Goal: Use online tool/utility: Utilize a website feature to perform a specific function

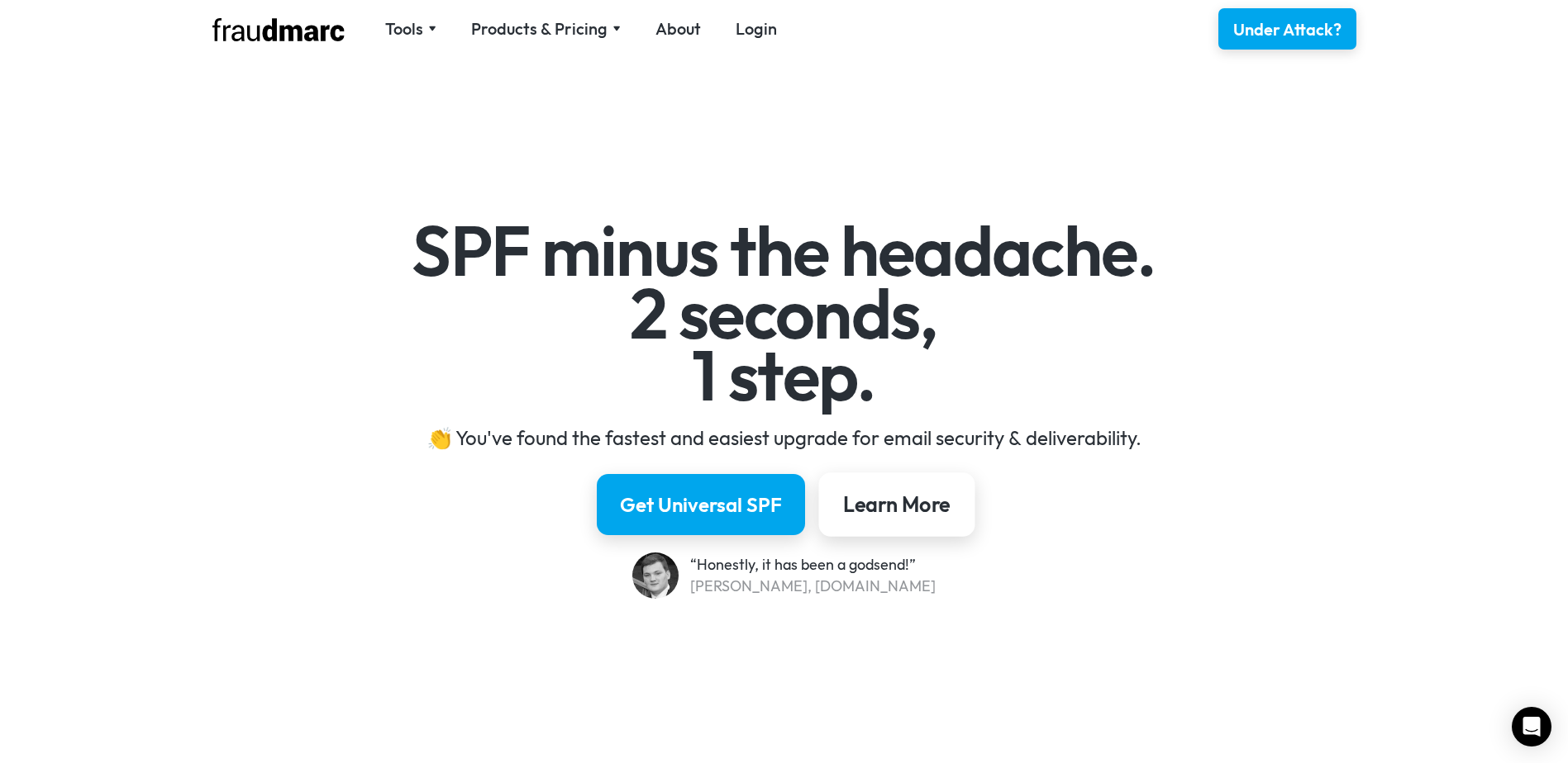
click at [907, 505] on div "Learn More" at bounding box center [897, 505] width 108 height 28
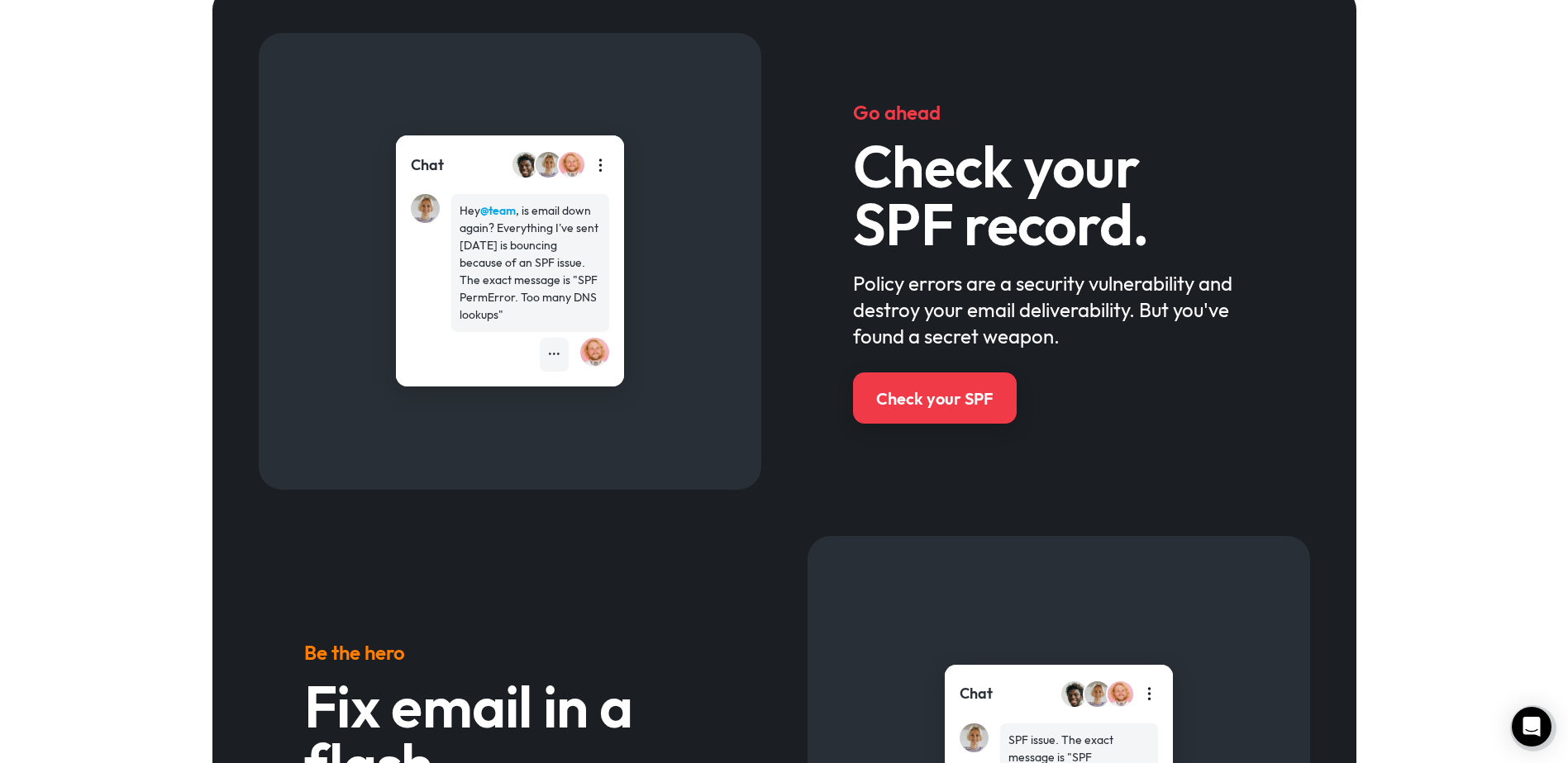
scroll to position [731, 0]
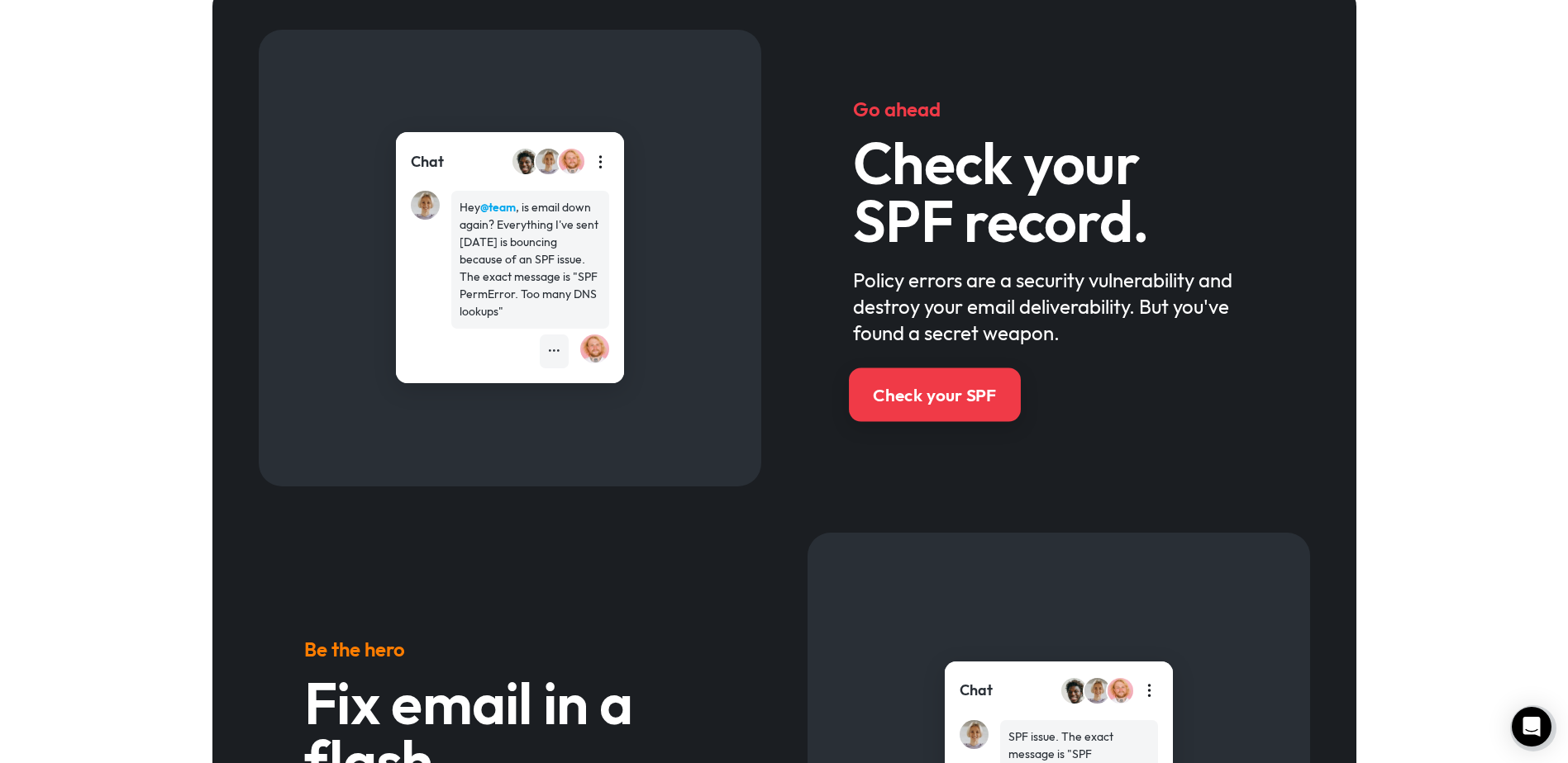
click at [911, 395] on div "Check your SPF" at bounding box center [934, 395] width 123 height 24
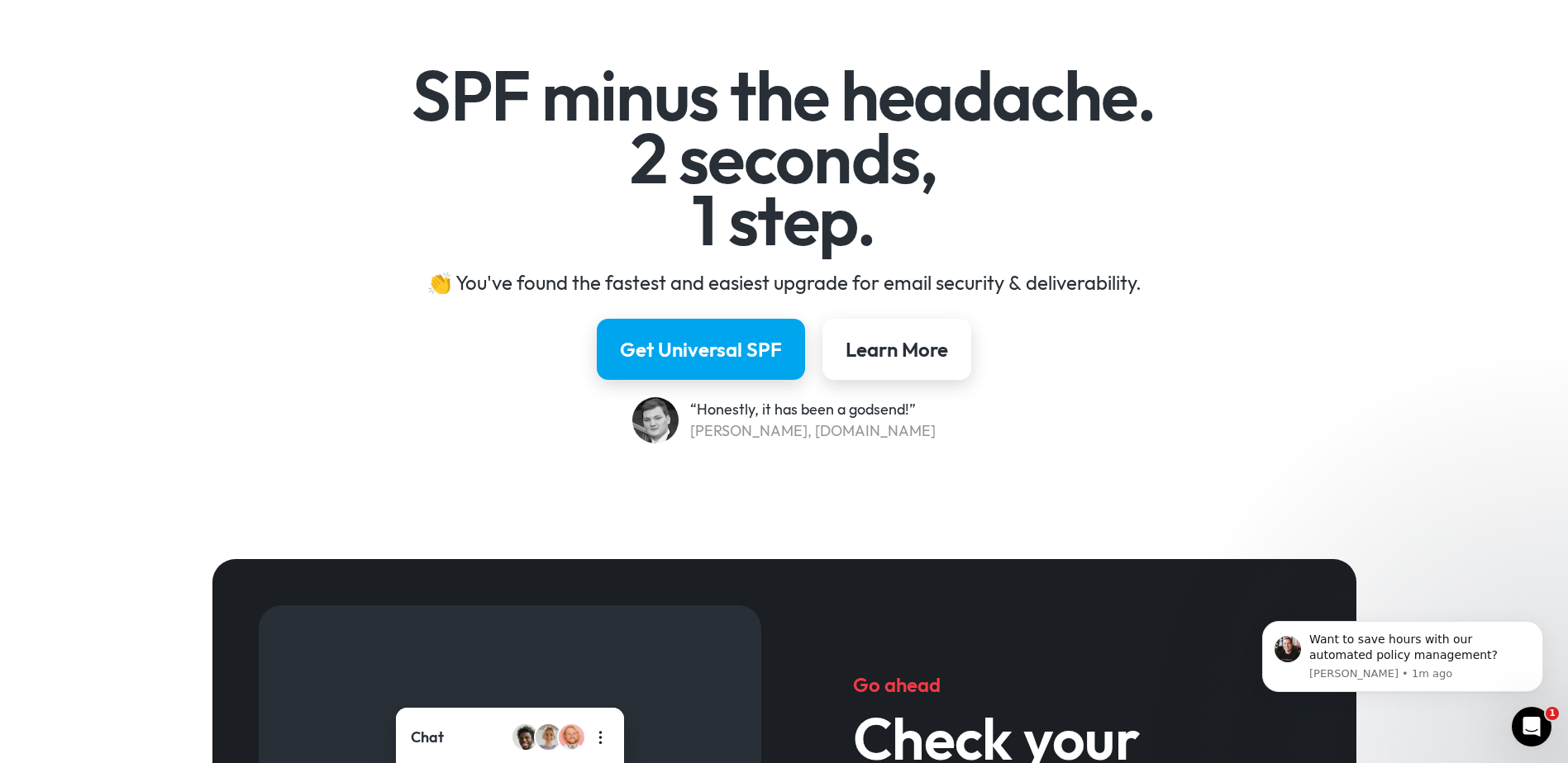
scroll to position [152, 0]
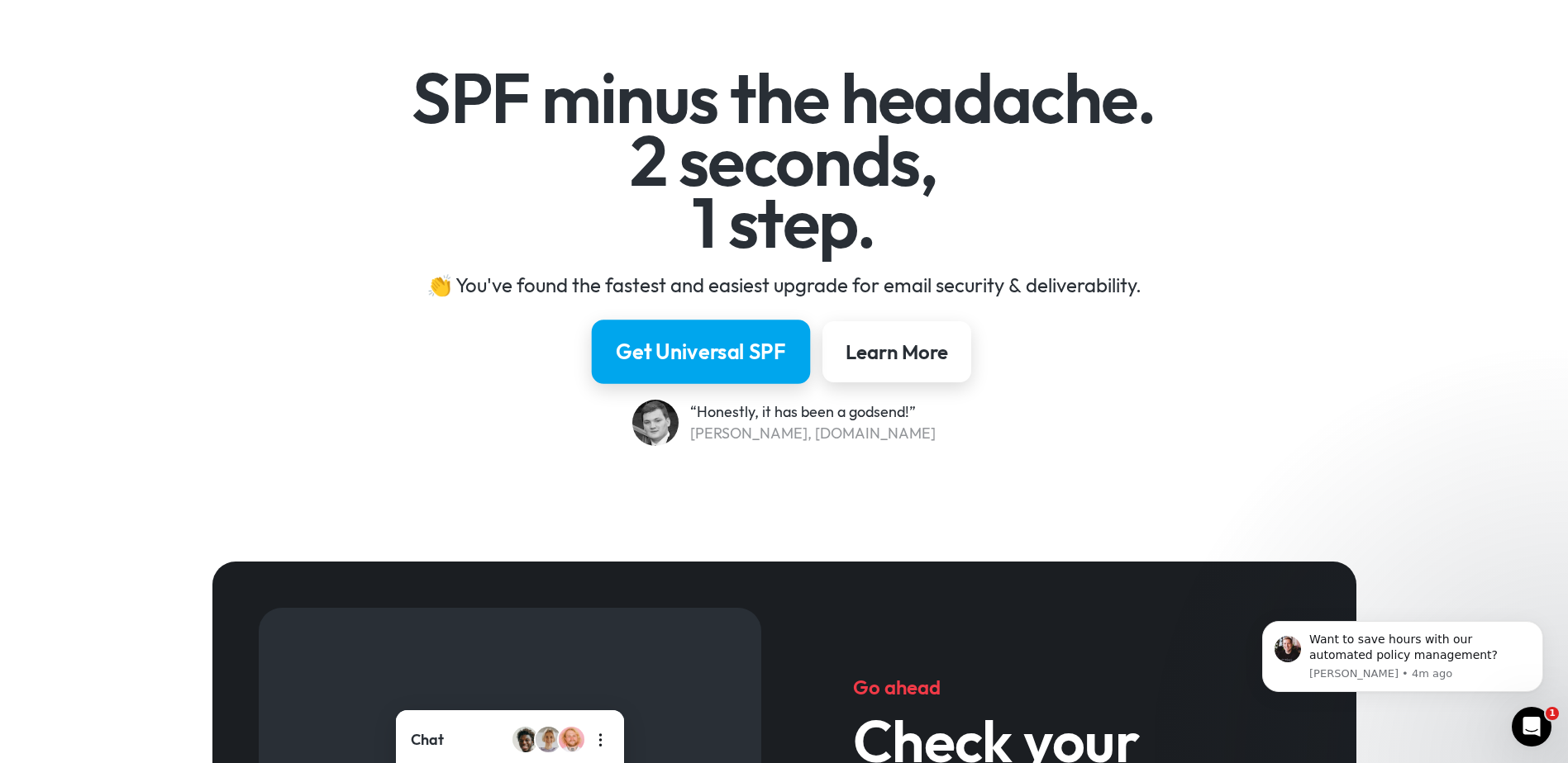
click at [699, 348] on div "Get Universal SPF" at bounding box center [700, 352] width 170 height 28
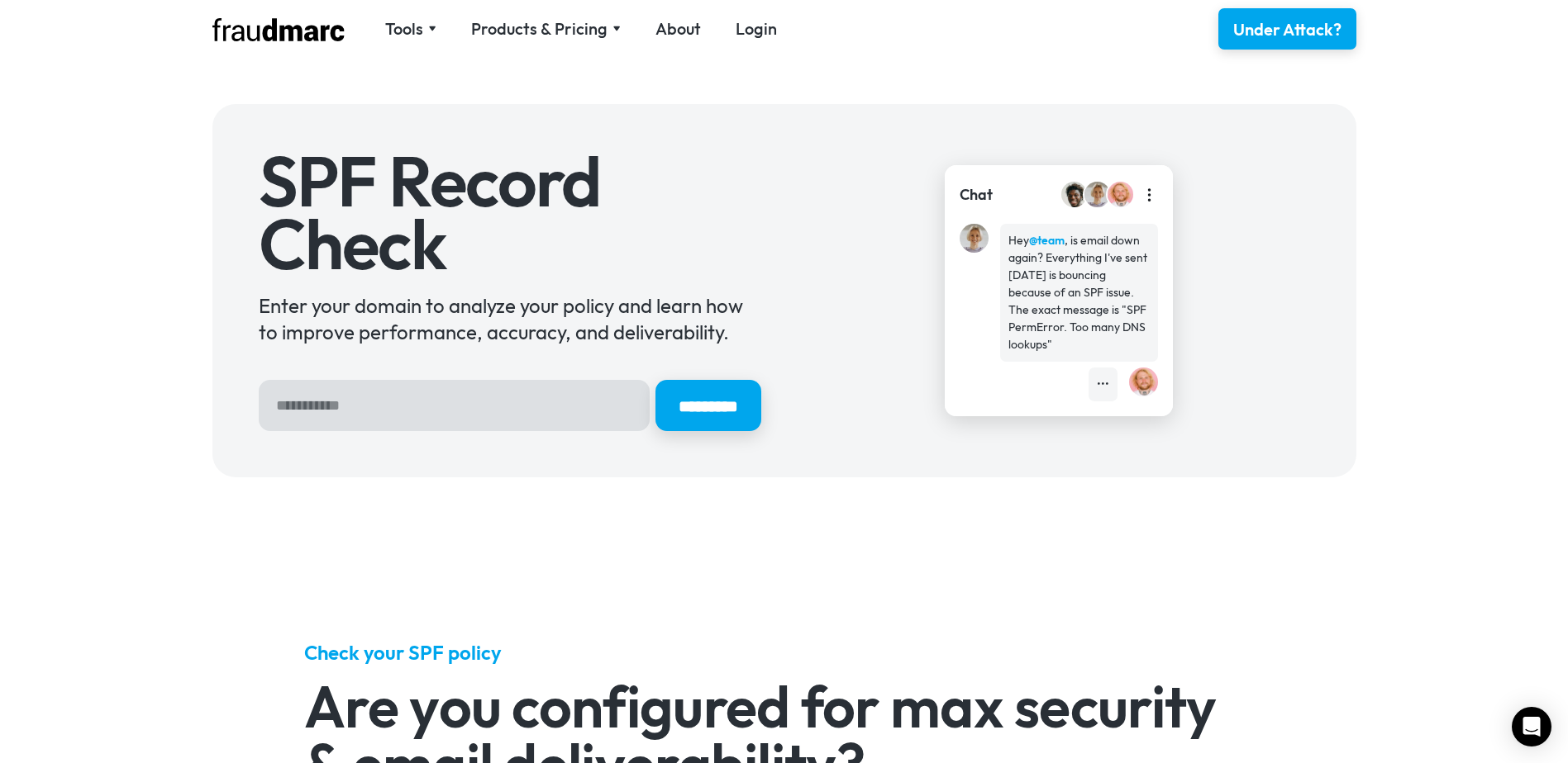
click at [496, 405] on input "Hero Sign Up Form" at bounding box center [454, 406] width 391 height 51
type input "**********"
click at [726, 395] on input "*********" at bounding box center [708, 406] width 111 height 54
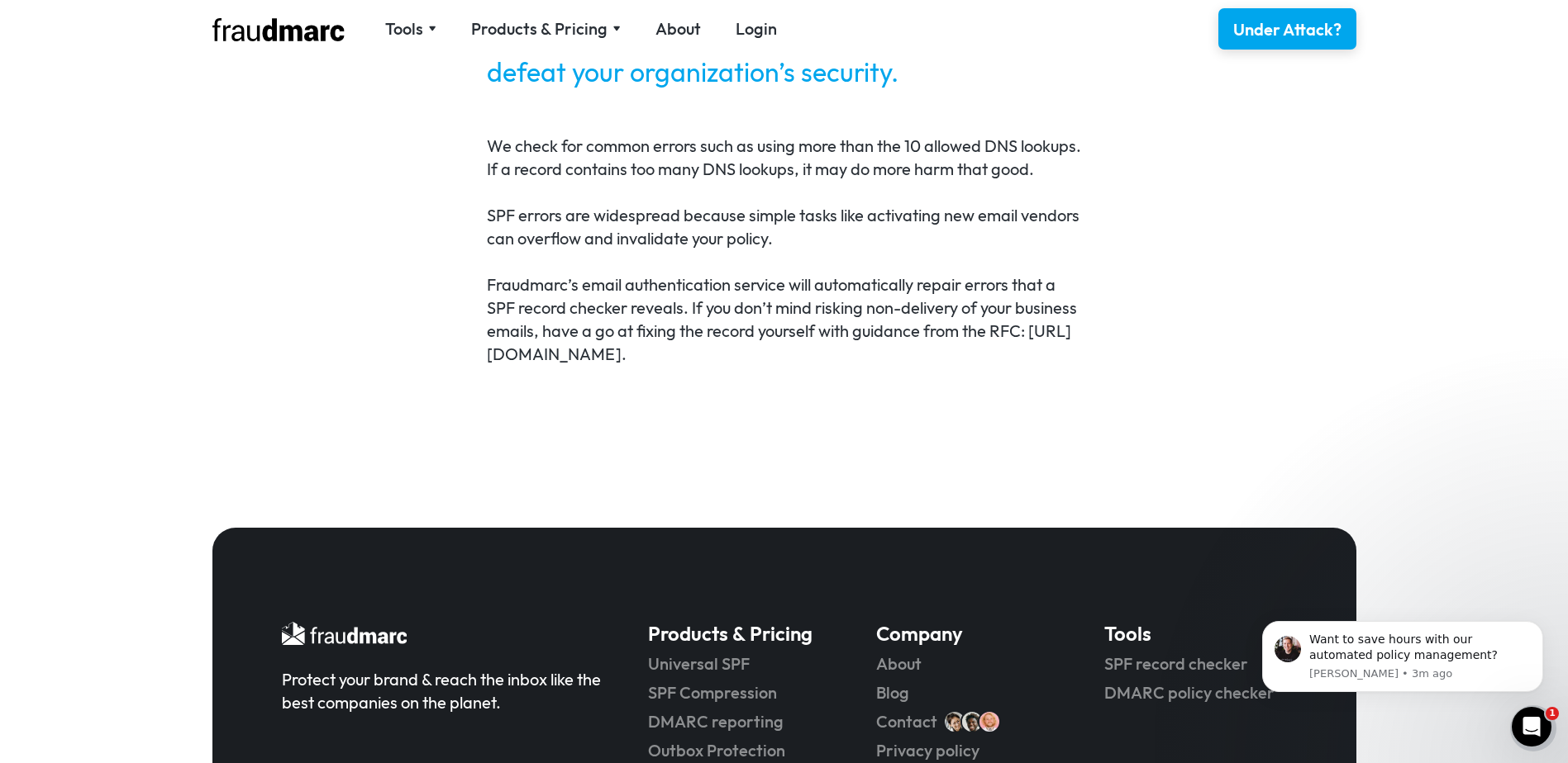
scroll to position [1237, 0]
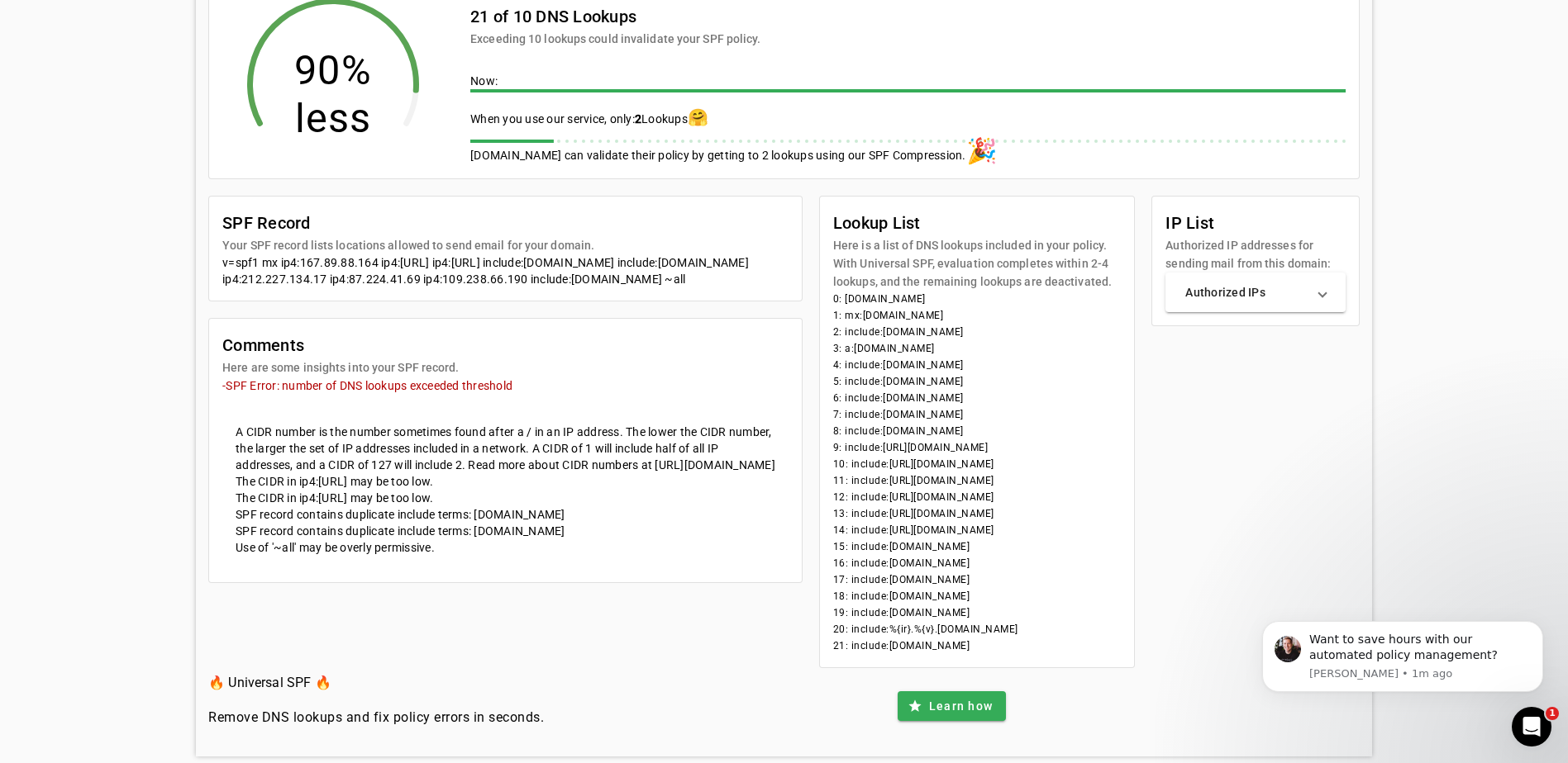
scroll to position [350, 0]
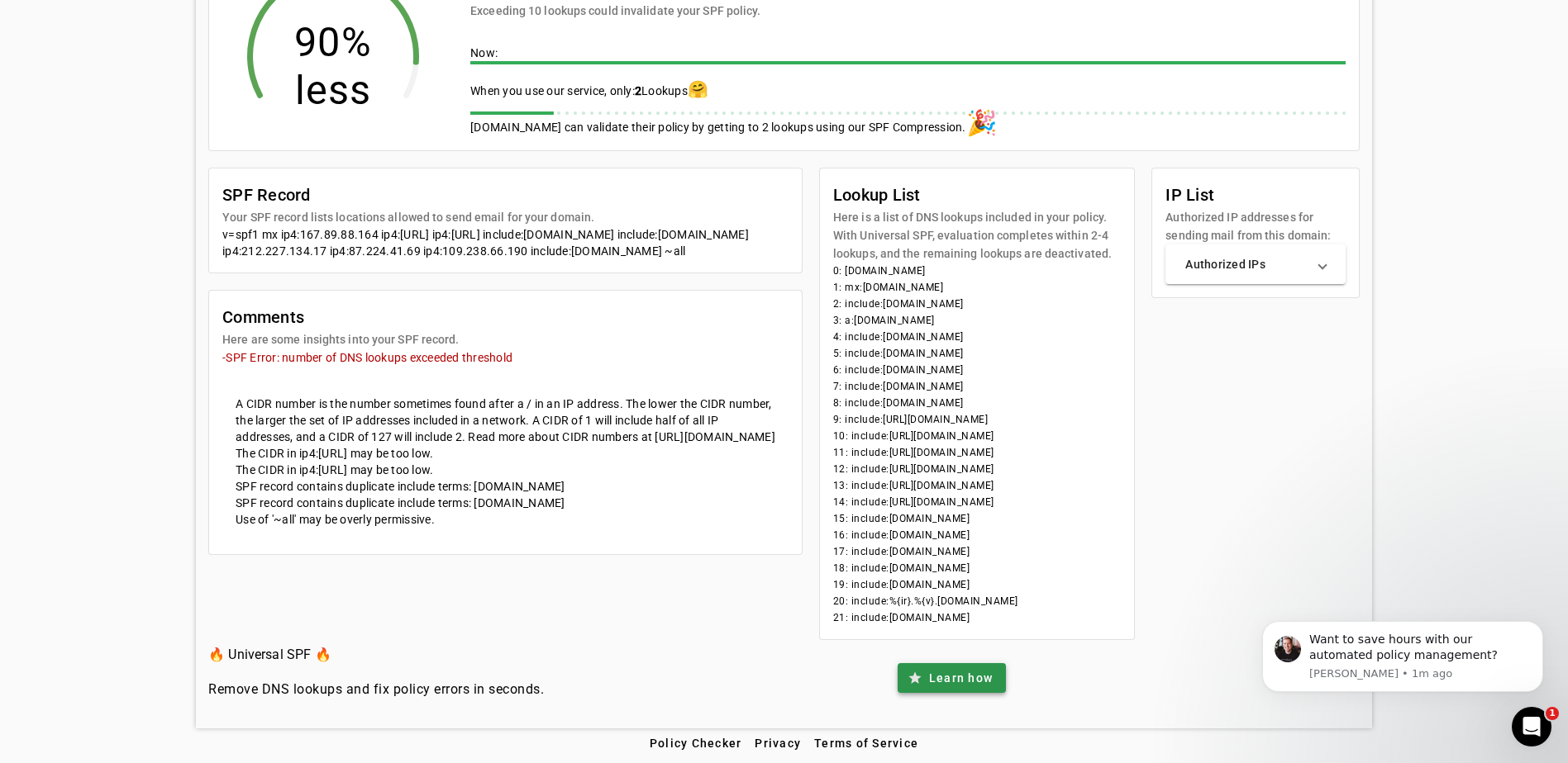
click at [966, 674] on span "Learn how" at bounding box center [961, 678] width 64 height 17
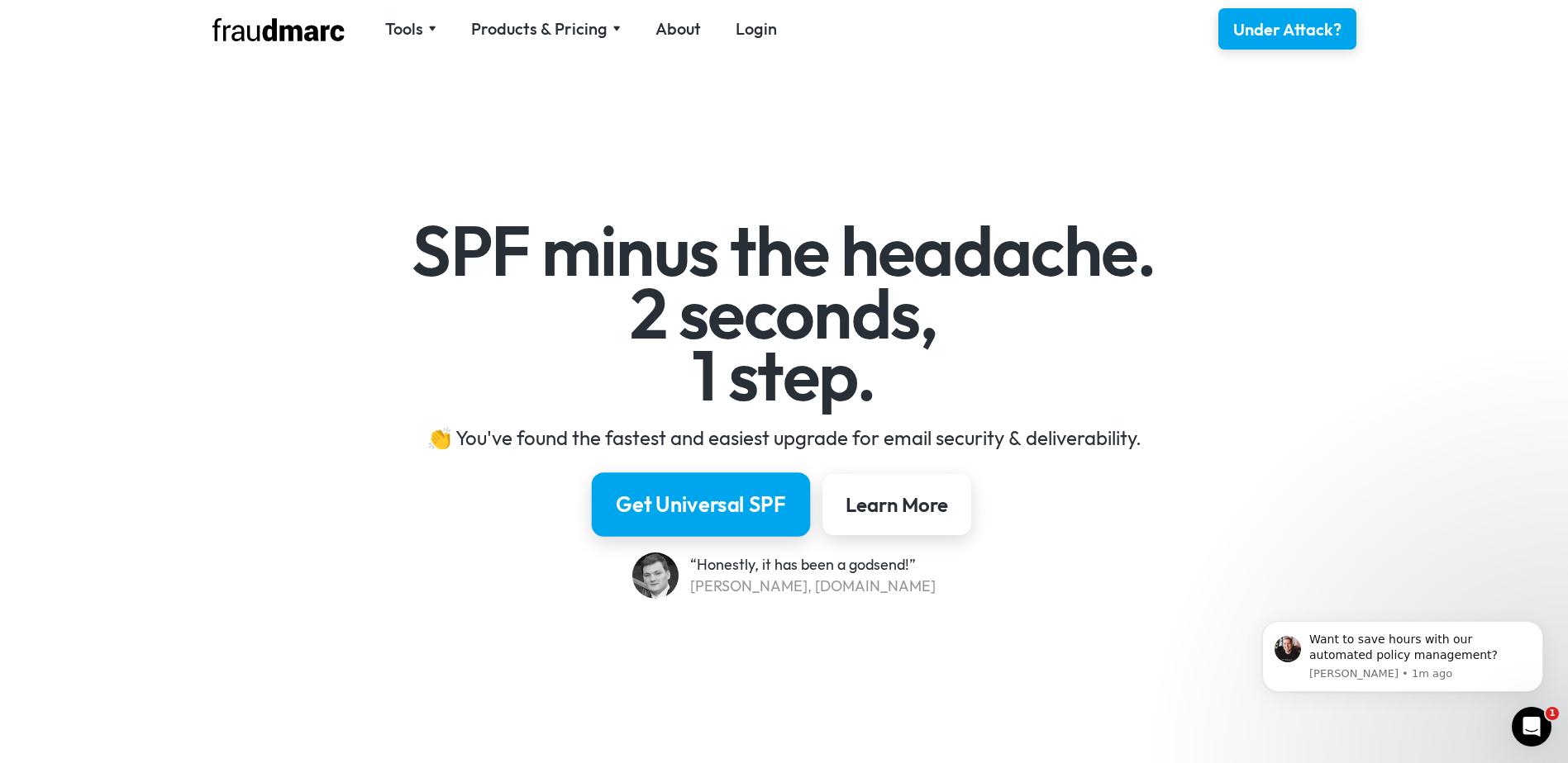
click at [699, 497] on div "Get Universal SPF" at bounding box center [700, 505] width 170 height 28
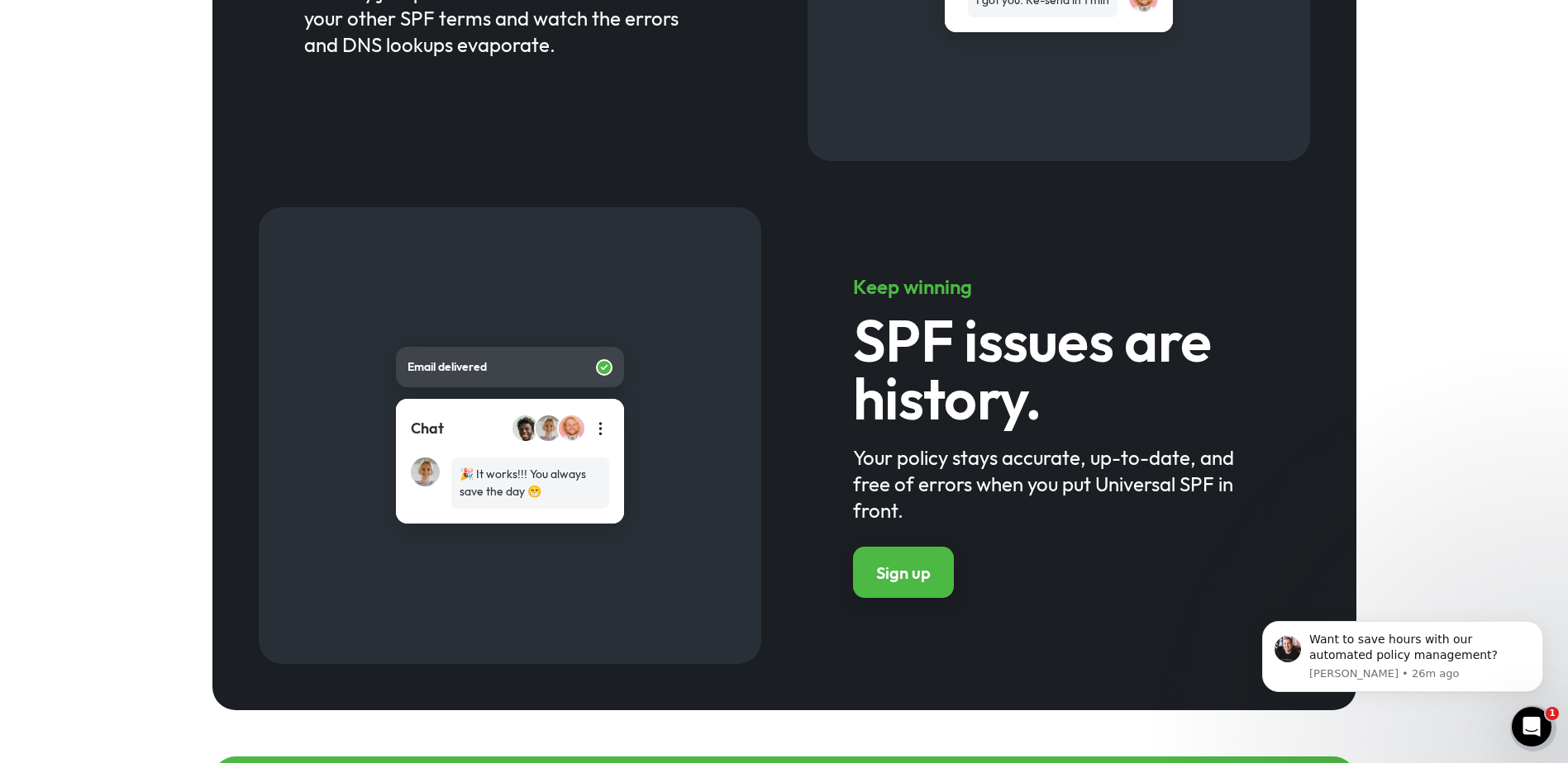
scroll to position [1642, 0]
